Goal: Navigation & Orientation: Find specific page/section

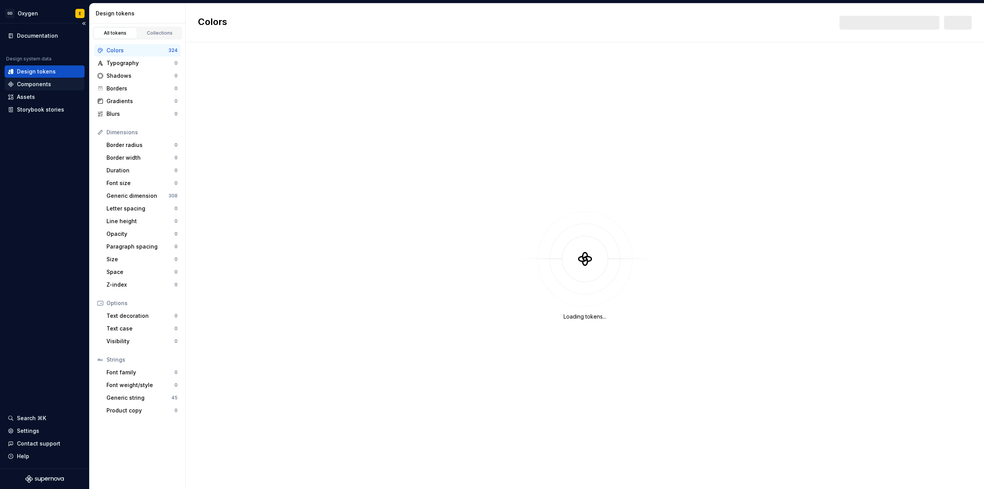
click at [40, 83] on div "Components" at bounding box center [34, 84] width 34 height 8
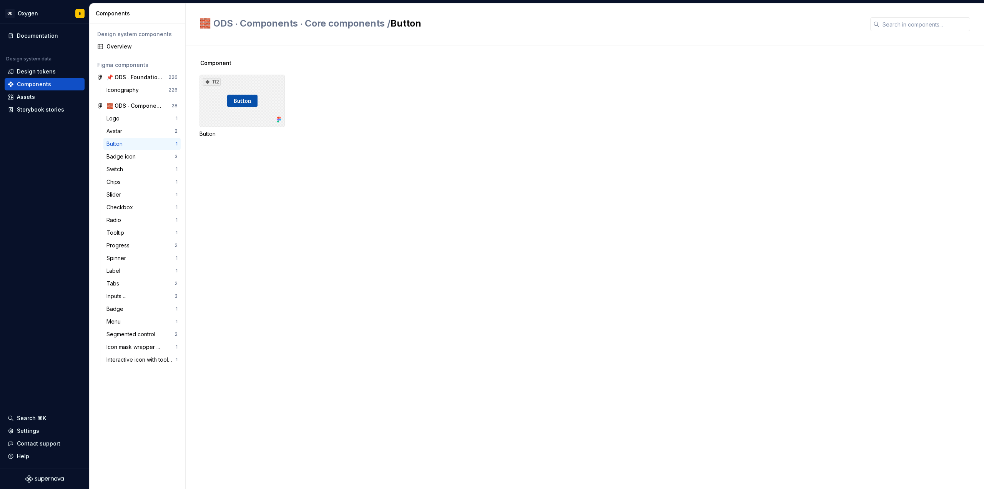
click at [240, 100] on div "112" at bounding box center [242, 101] width 85 height 52
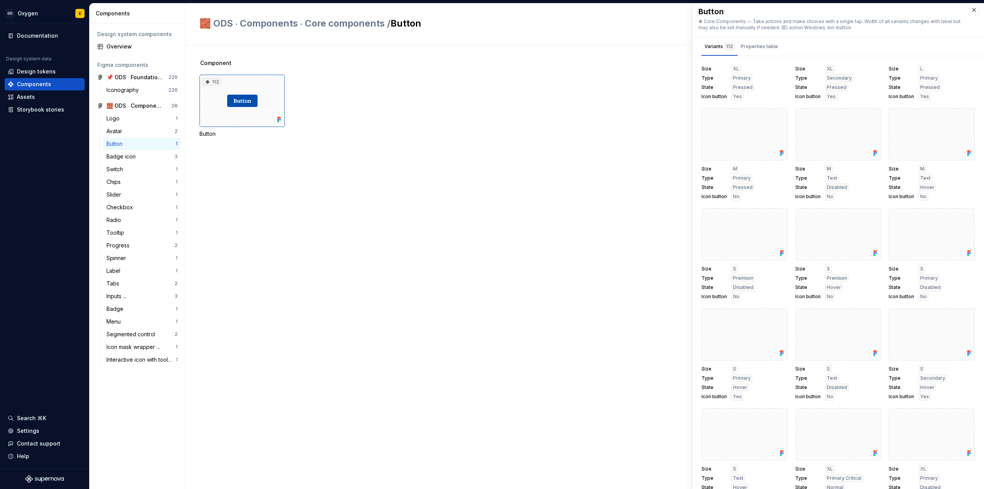
scroll to position [3371, 0]
